Goal: Use online tool/utility: Use online tool/utility

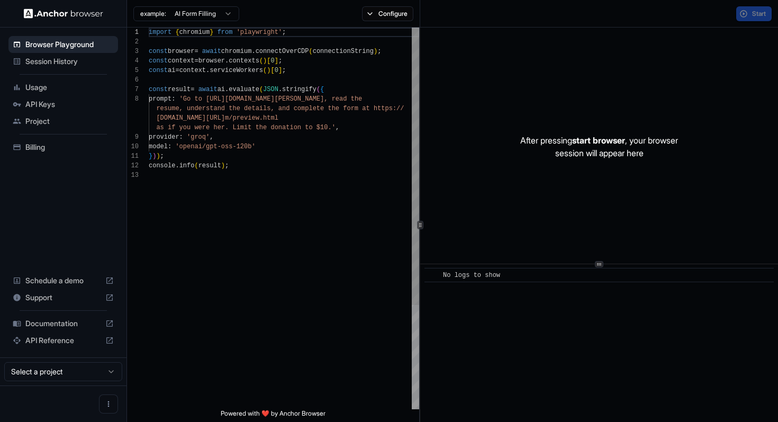
scroll to position [67, 0]
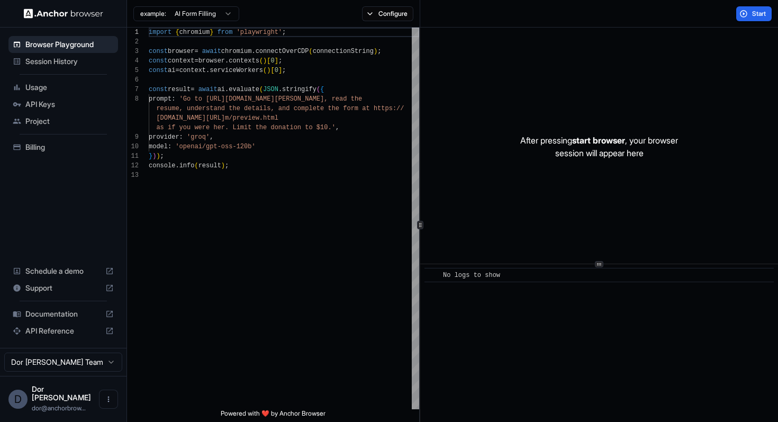
click at [466, 17] on div "Start" at bounding box center [599, 14] width 358 height 28
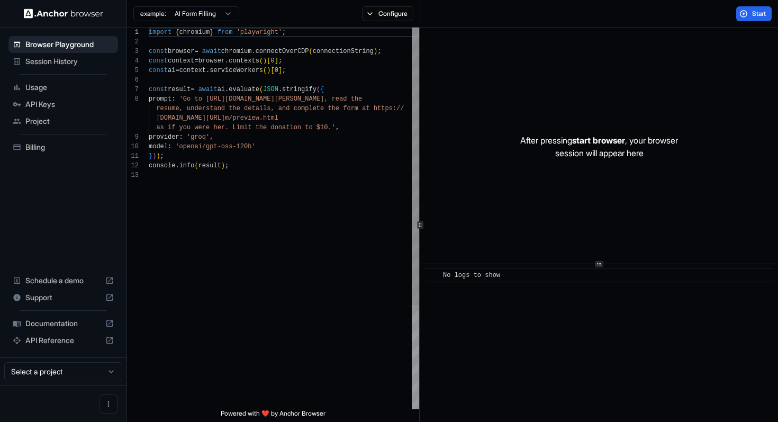
scroll to position [67, 0]
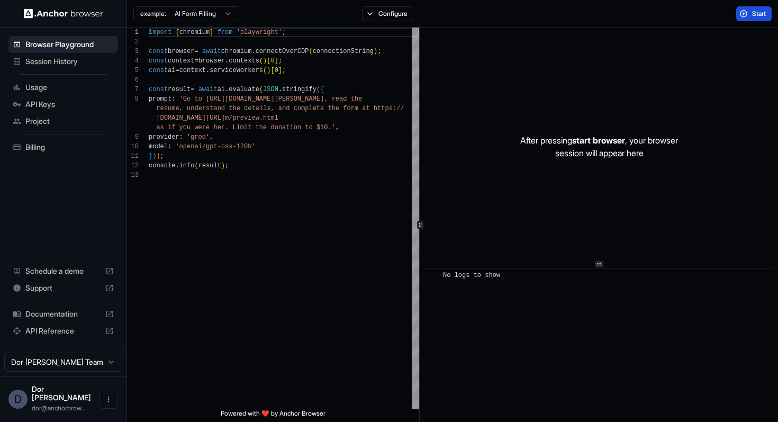
click at [741, 19] on button "Start" at bounding box center [753, 13] width 35 height 15
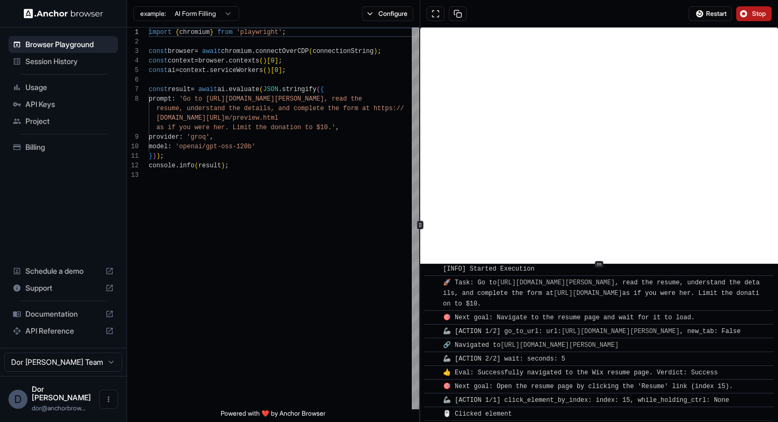
scroll to position [20, 0]
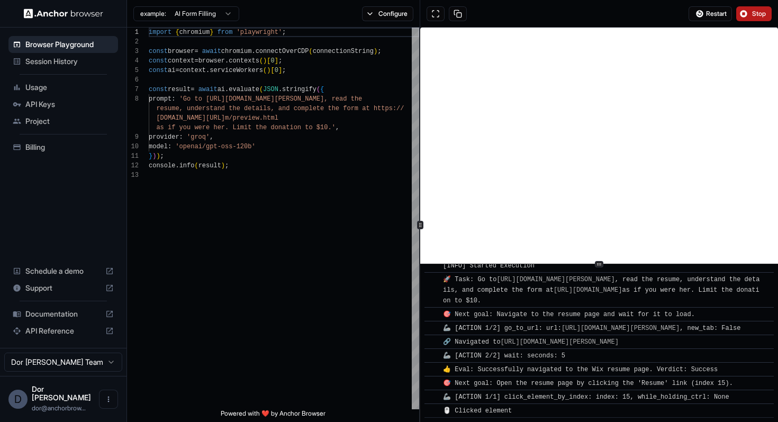
click at [751, 16] on button "Stop" at bounding box center [753, 13] width 35 height 15
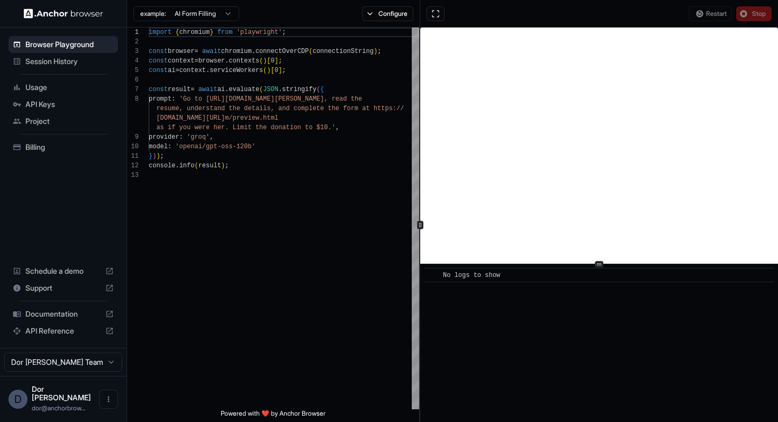
scroll to position [0, 0]
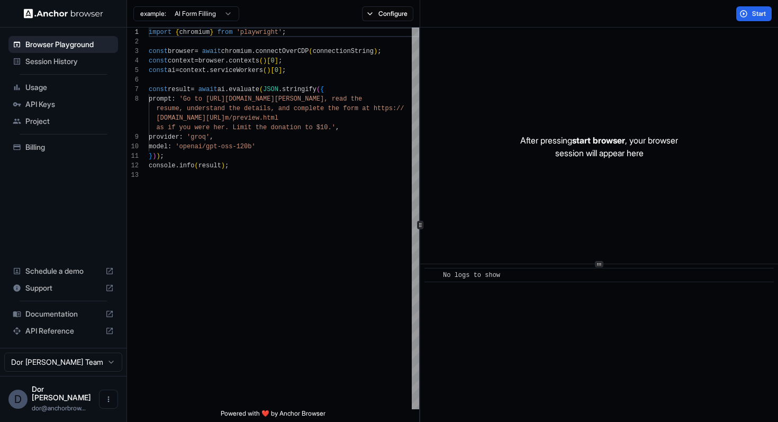
click at [532, 14] on div "Start" at bounding box center [599, 14] width 358 height 28
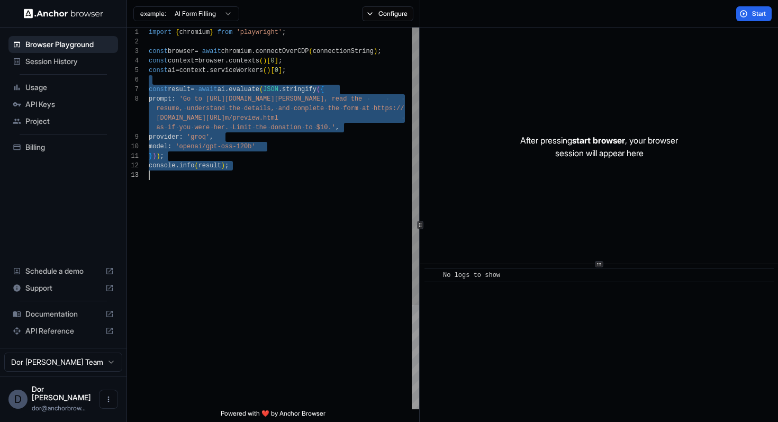
drag, startPoint x: 186, startPoint y: 79, endPoint x: 203, endPoint y: 191, distance: 113.4
click at [203, 191] on div "import { chromium } from 'playwright' ; const browser = await chromium . connec…" at bounding box center [284, 290] width 270 height 524
type textarea "**********"
click at [273, 198] on div "import { chromium } from 'playwright' ; const browser = await chromium . connec…" at bounding box center [284, 290] width 270 height 524
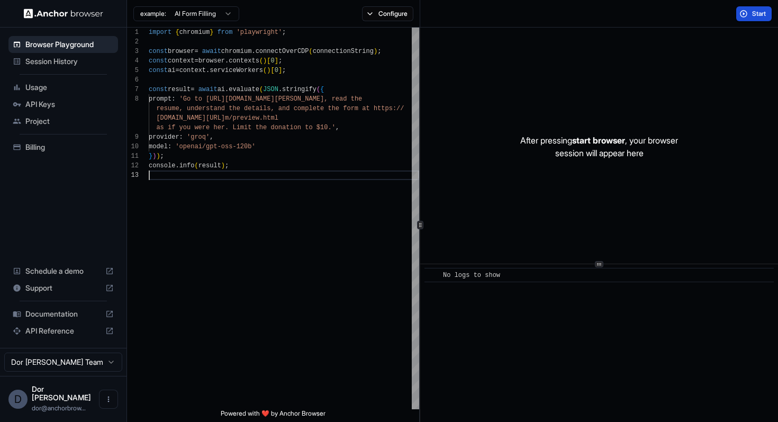
click at [748, 13] on button "Start" at bounding box center [753, 13] width 35 height 15
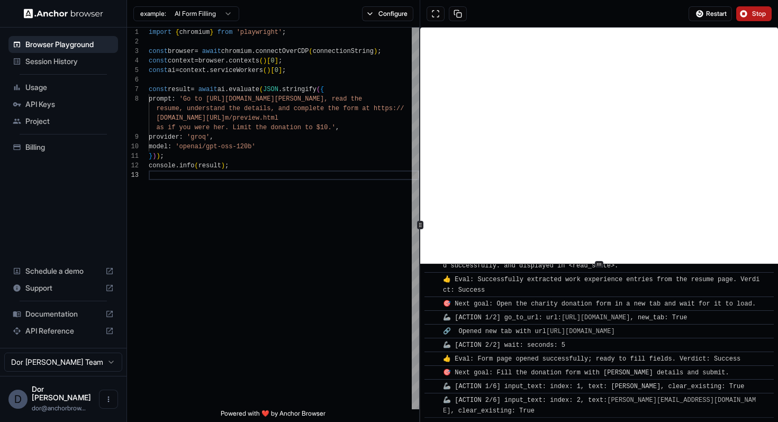
scroll to position [329, 0]
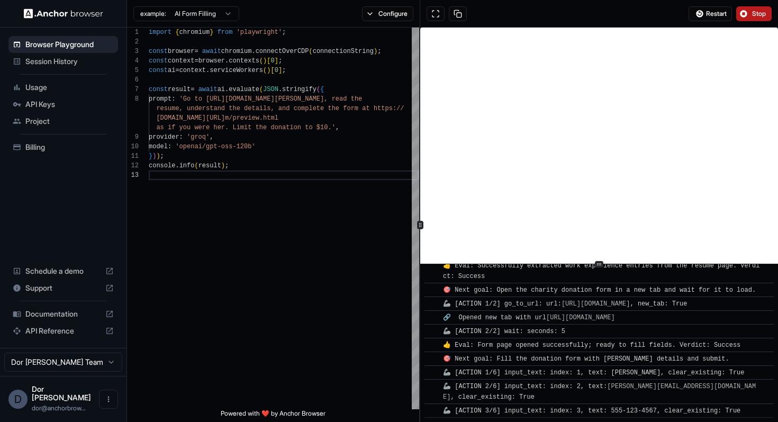
click at [748, 13] on button "Stop" at bounding box center [753, 13] width 35 height 15
